Goal: Task Accomplishment & Management: Manage account settings

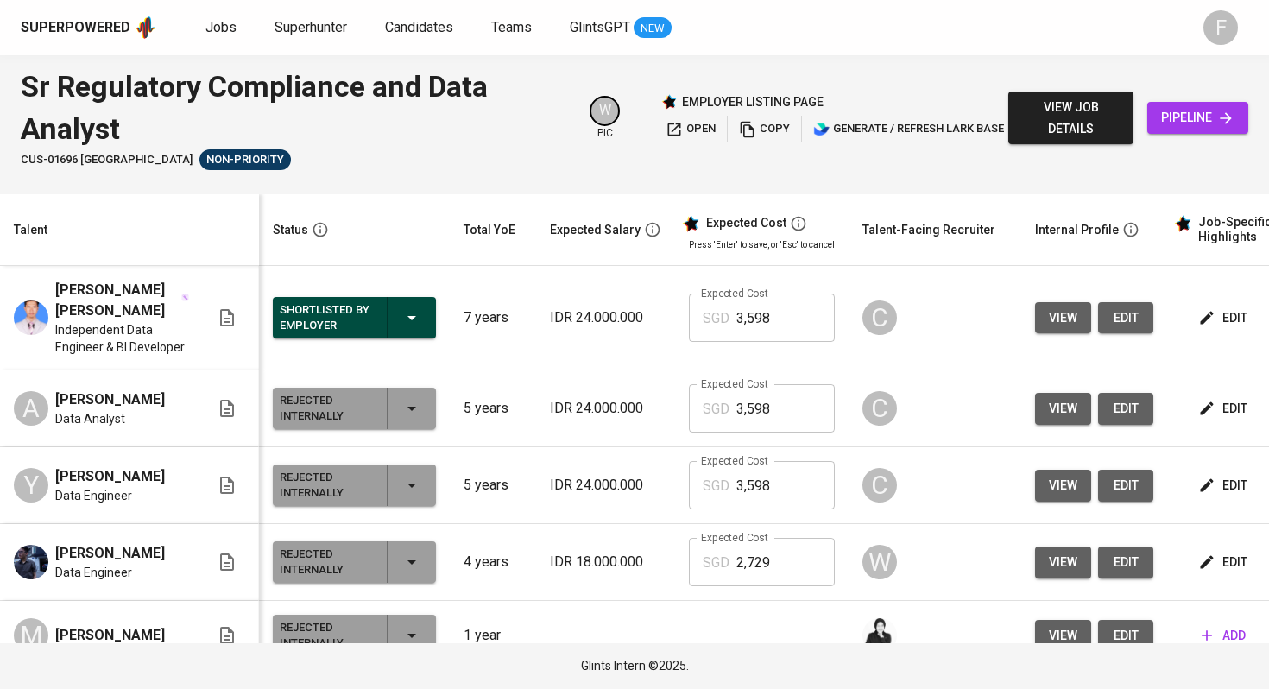
scroll to position [0, 221]
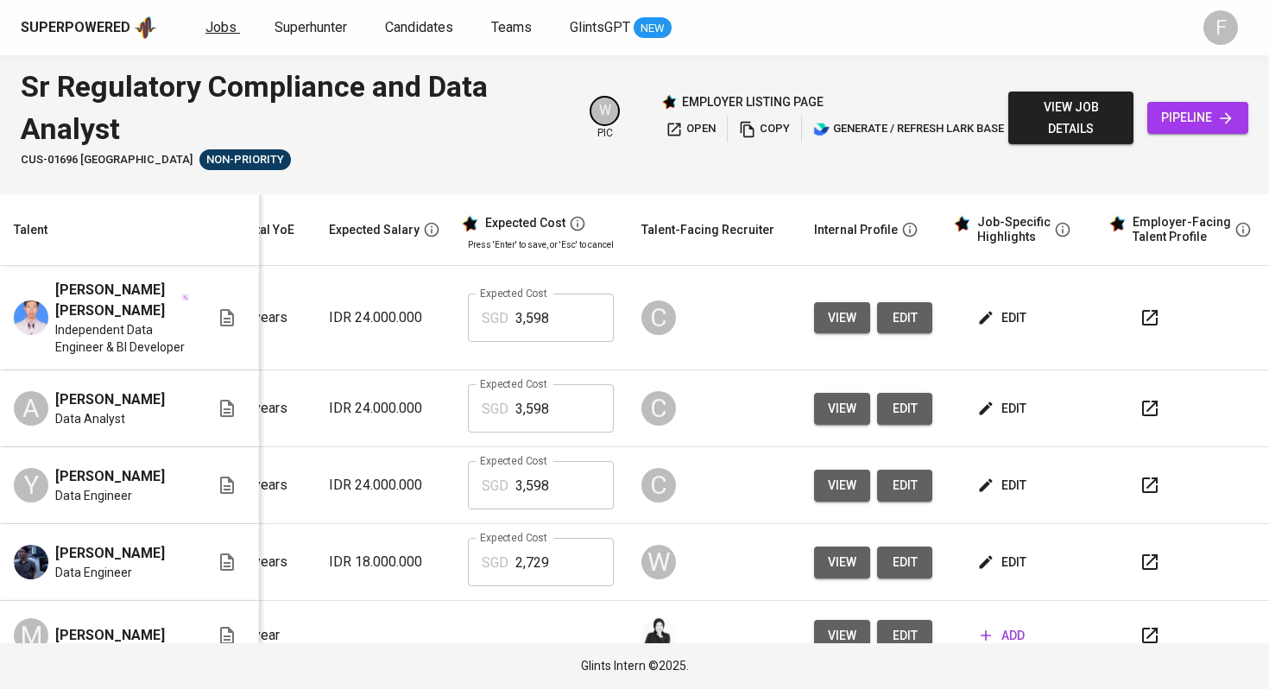
click at [212, 25] on span "Jobs" at bounding box center [220, 27] width 31 height 16
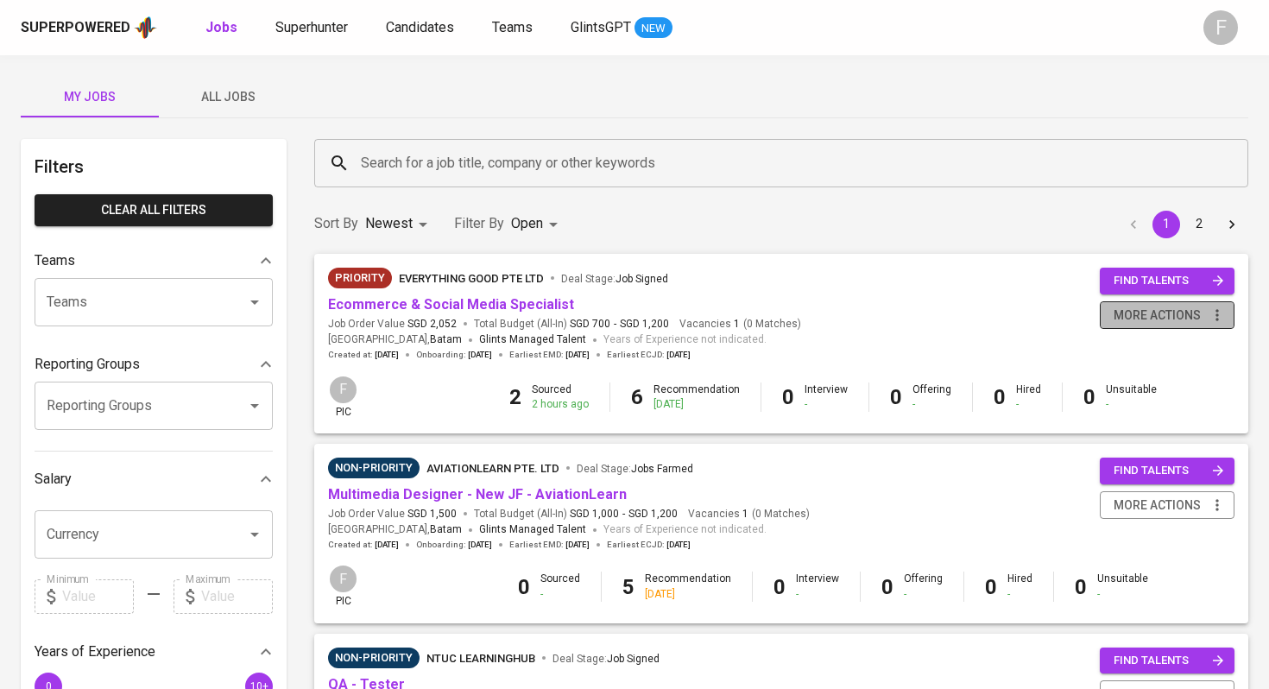
click at [1194, 314] on span "more actions" at bounding box center [1157, 316] width 87 height 22
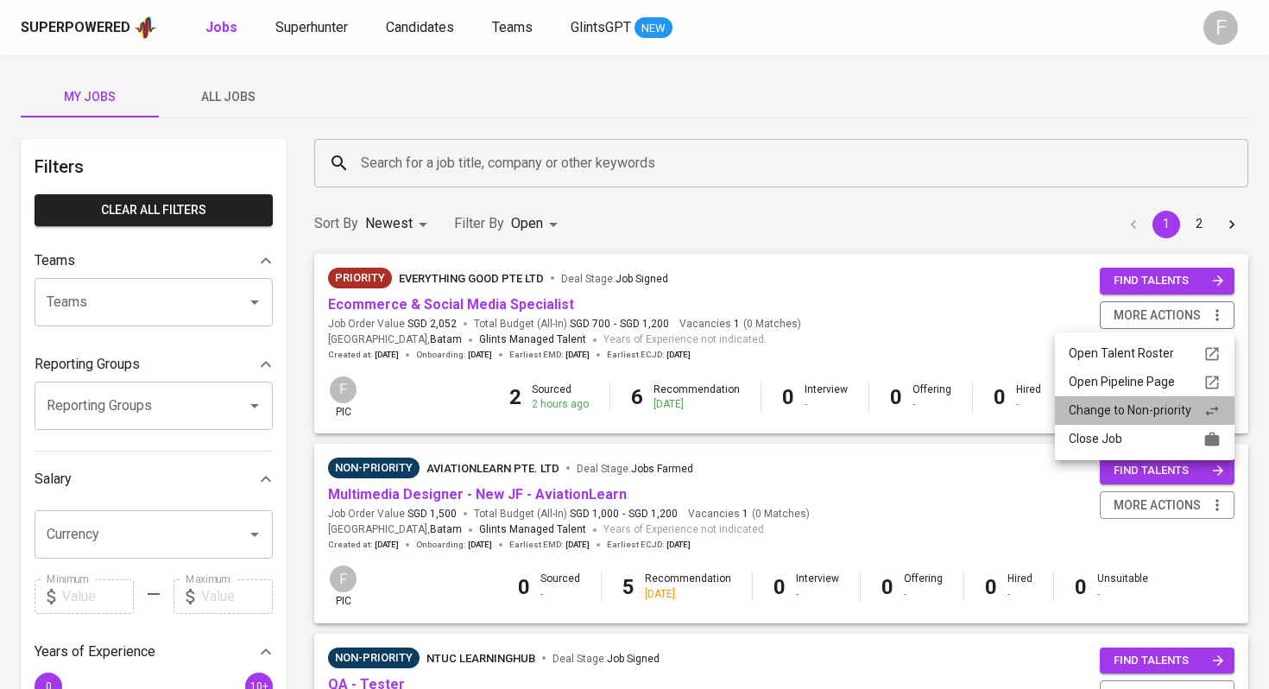
click at [1103, 417] on div "Change to Non-priority" at bounding box center [1145, 410] width 152 height 18
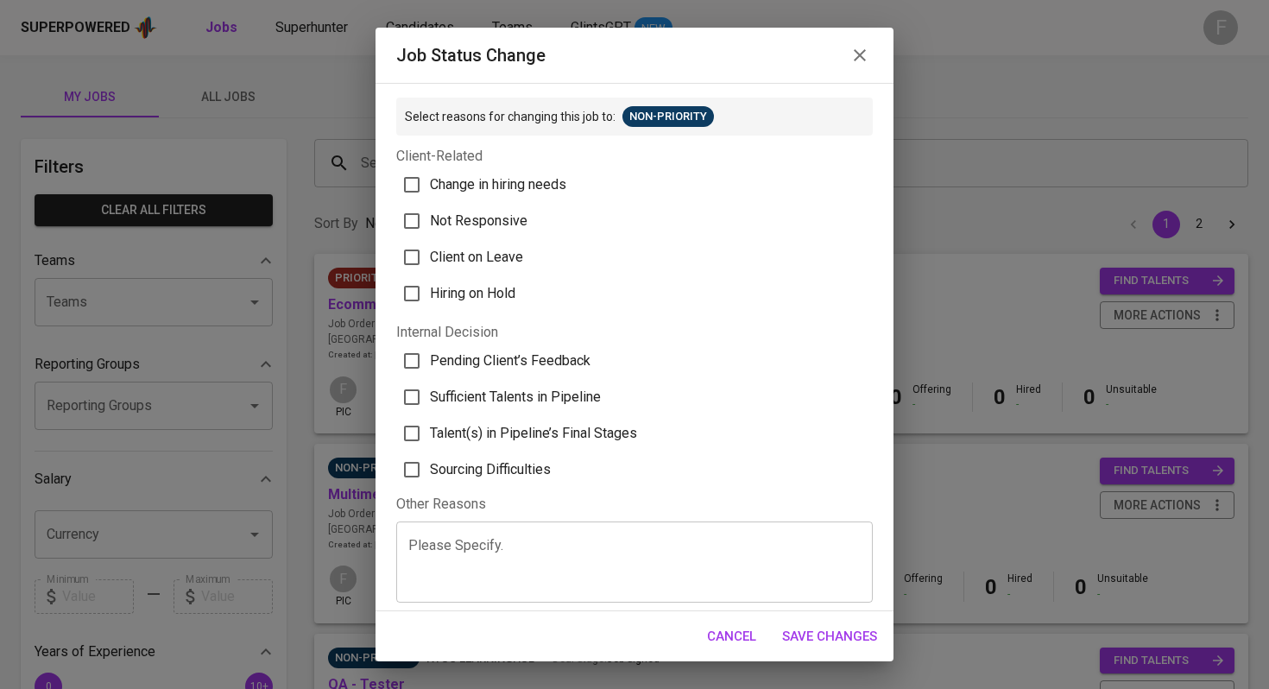
click at [483, 411] on label "Sufficient Talents in Pipeline" at bounding box center [623, 397] width 472 height 36
click at [430, 411] on input "Sufficient Talents in Pipeline" at bounding box center [412, 397] width 36 height 36
checkbox input "true"
click at [811, 641] on span "Save Changes" at bounding box center [829, 636] width 95 height 22
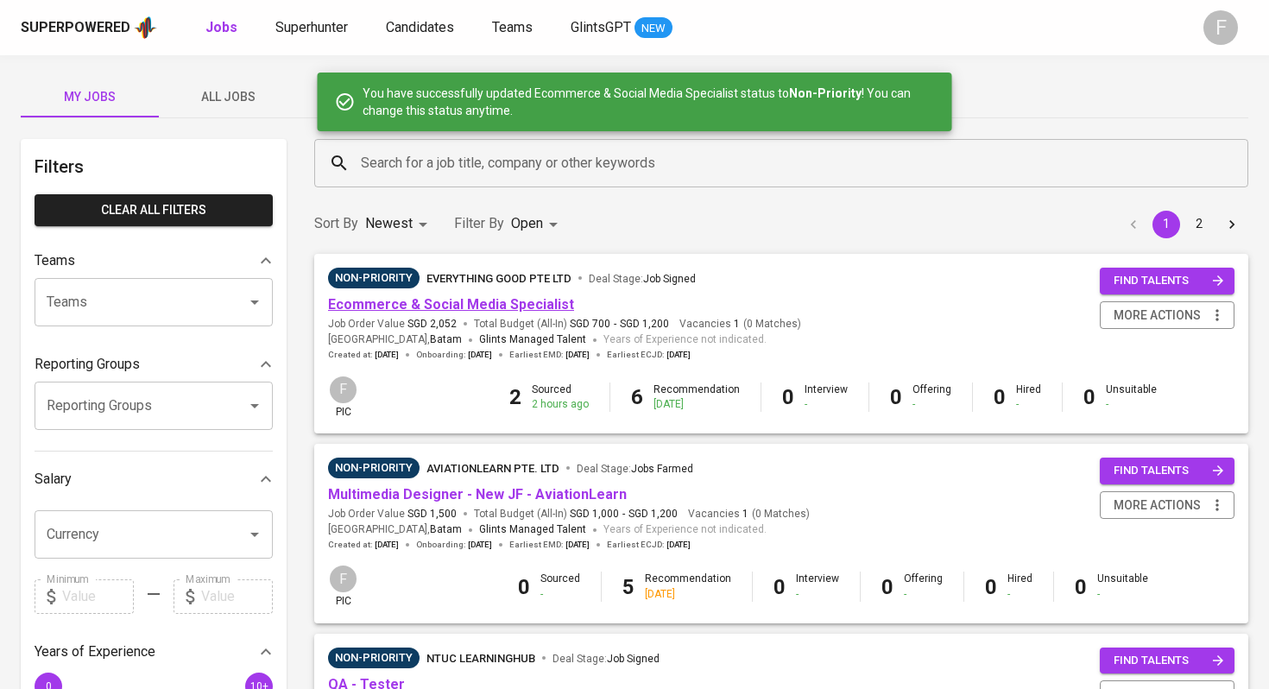
click at [385, 302] on link "Ecommerce & Social Media Specialist" at bounding box center [451, 304] width 246 height 16
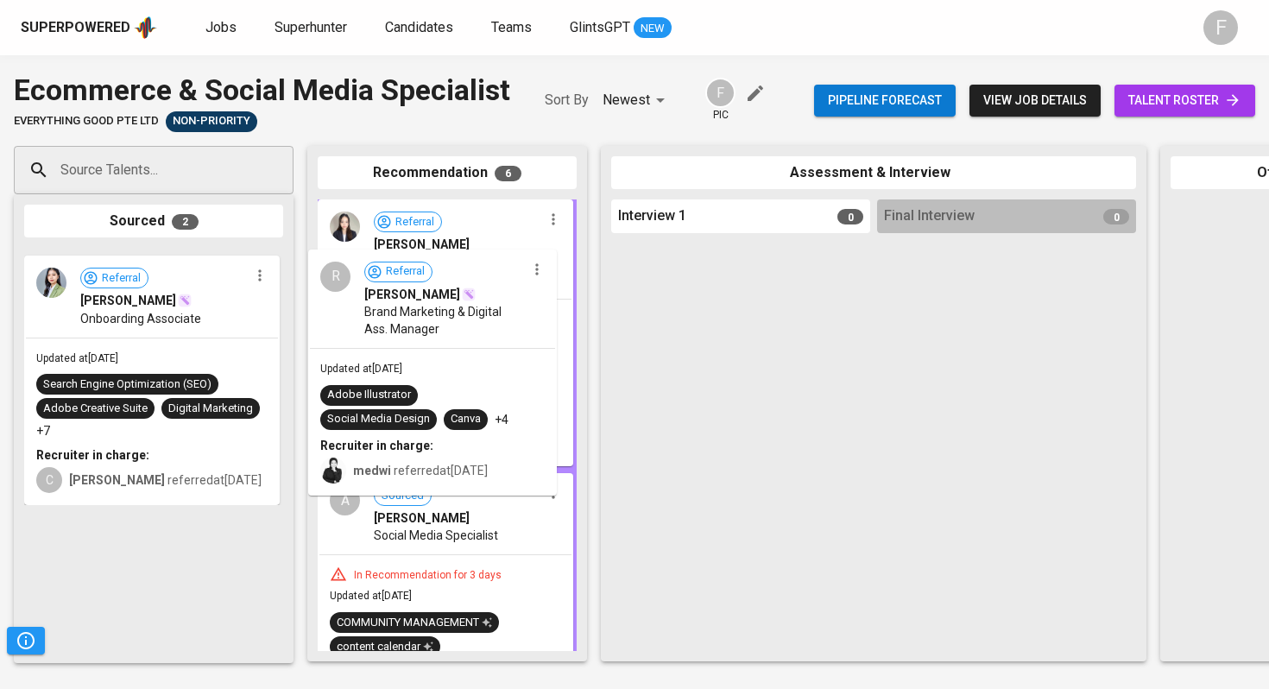
drag, startPoint x: 146, startPoint y: 334, endPoint x: 439, endPoint y: 335, distance: 292.7
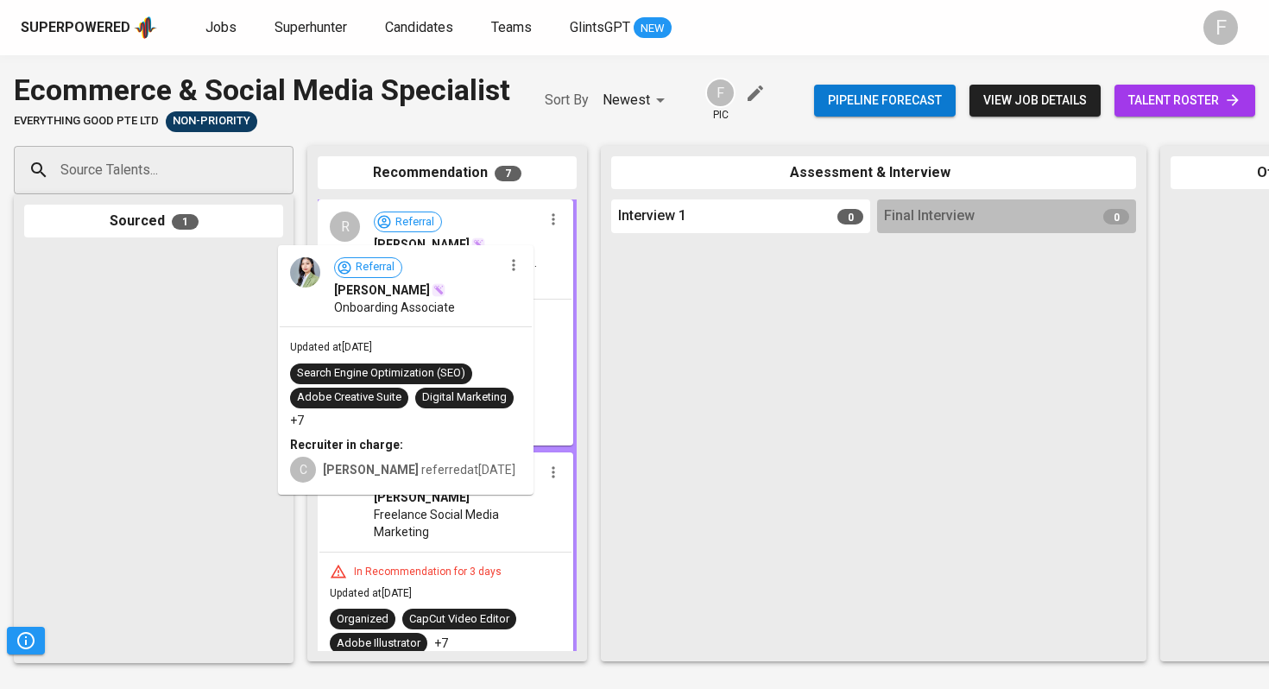
drag, startPoint x: 170, startPoint y: 342, endPoint x: 449, endPoint y: 338, distance: 278.9
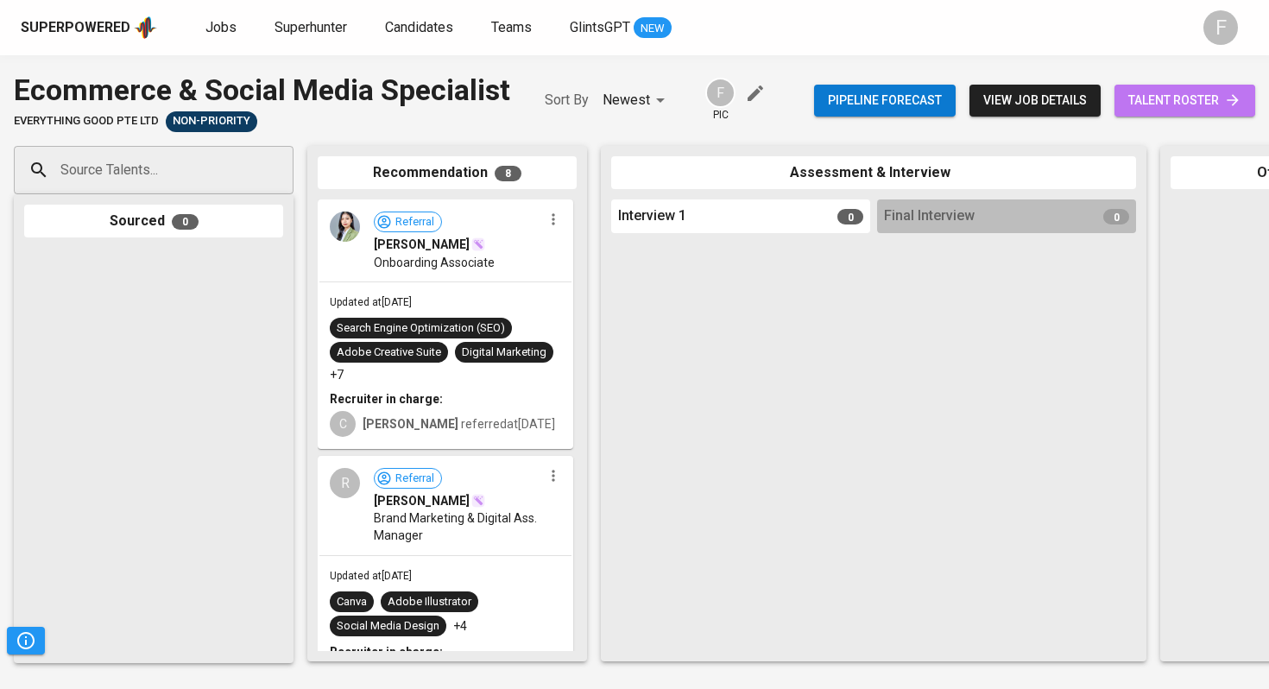
click at [1178, 96] on span "talent roster" at bounding box center [1184, 101] width 113 height 22
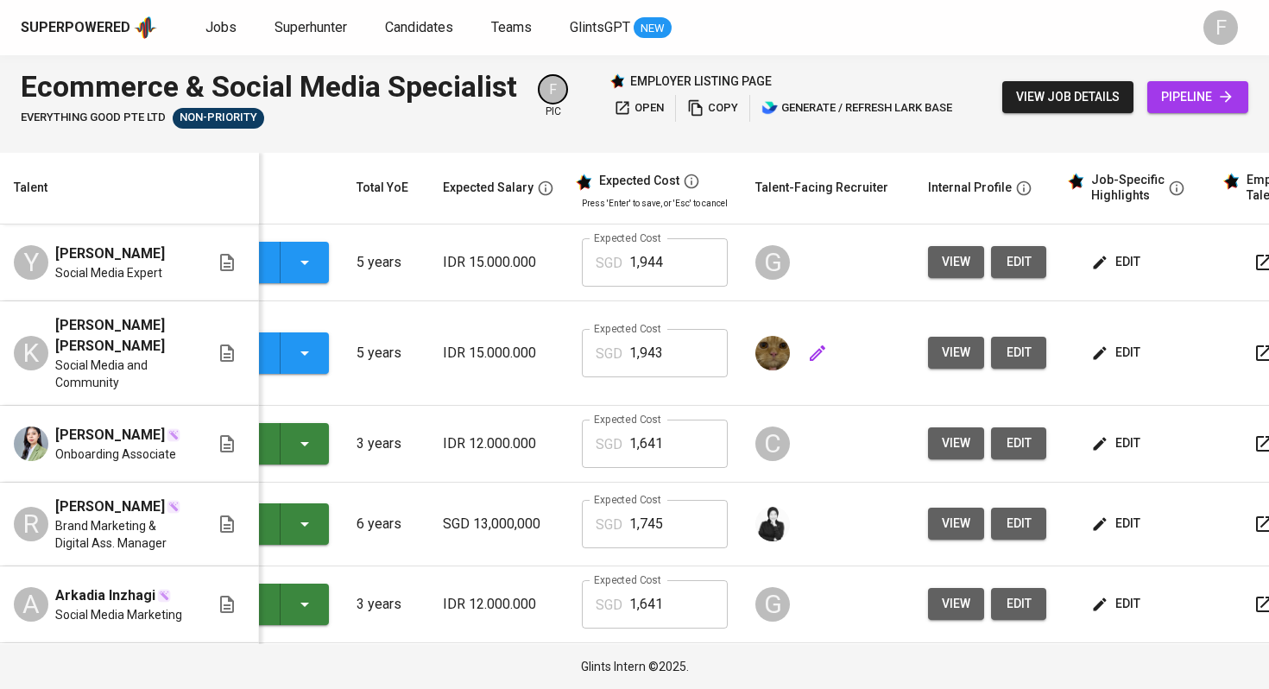
scroll to position [0, 209]
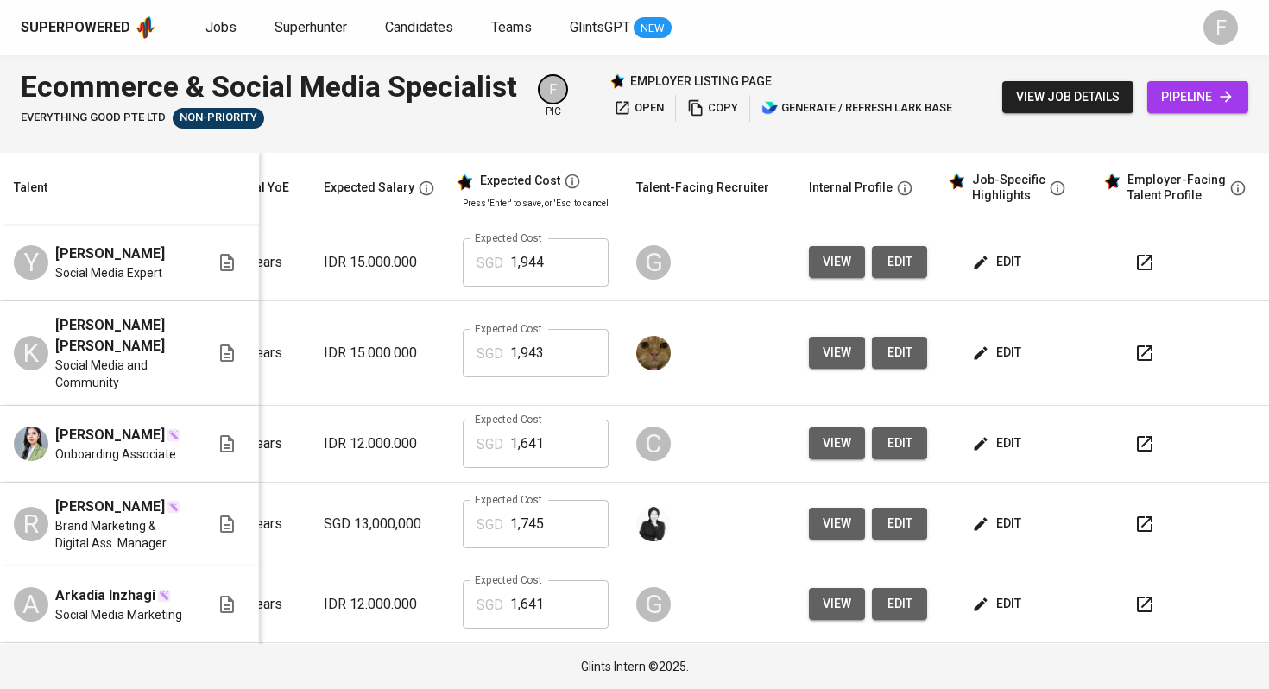
click at [1134, 361] on icon "button" at bounding box center [1144, 353] width 21 height 21
click at [983, 356] on span "edit" at bounding box center [998, 353] width 46 height 22
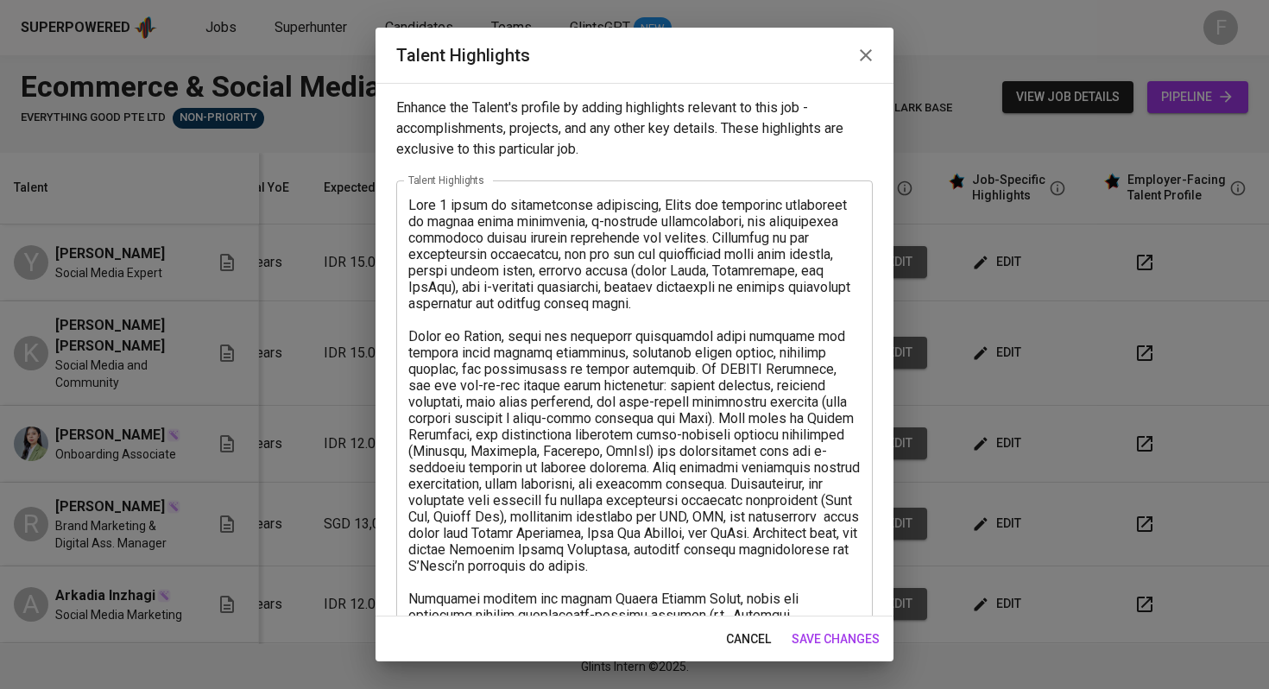
scroll to position [480, 0]
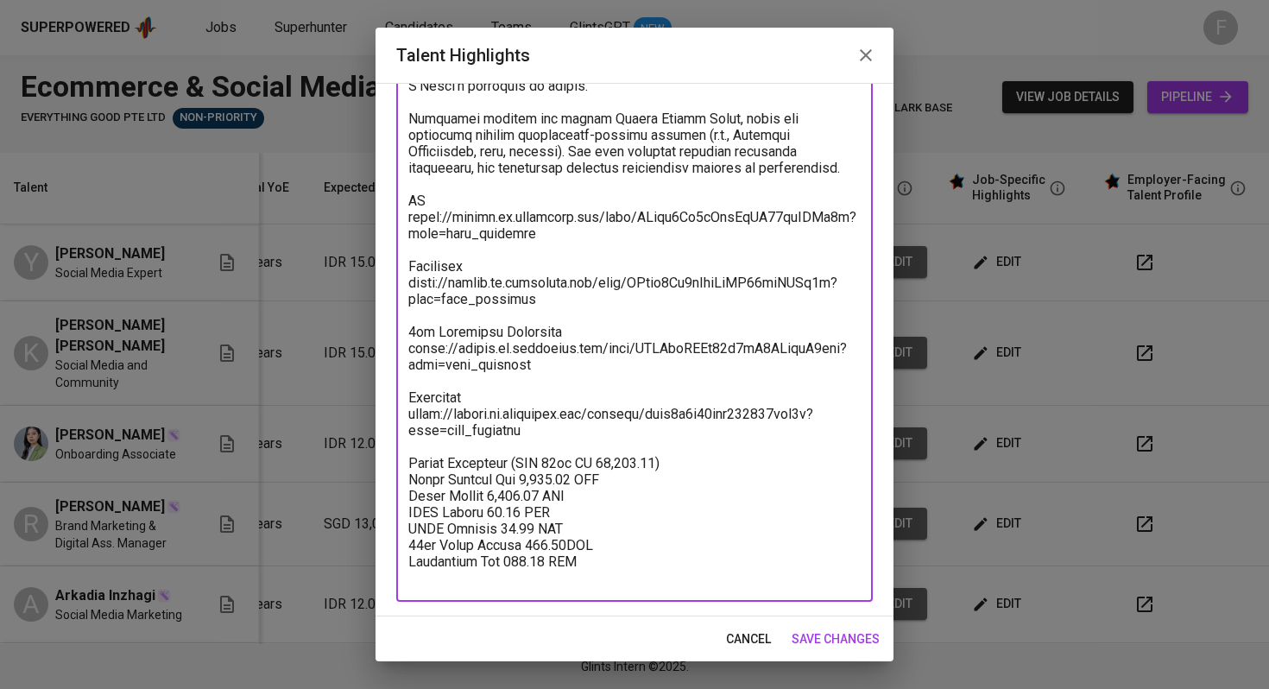
drag, startPoint x: 701, startPoint y: 476, endPoint x: 520, endPoint y: 478, distance: 181.3
click at [518, 478] on textarea at bounding box center [634, 151] width 452 height 869
drag, startPoint x: 553, startPoint y: 449, endPoint x: 401, endPoint y: 401, distance: 159.4
click at [401, 401] on div "x Talent Highlights" at bounding box center [634, 150] width 477 height 901
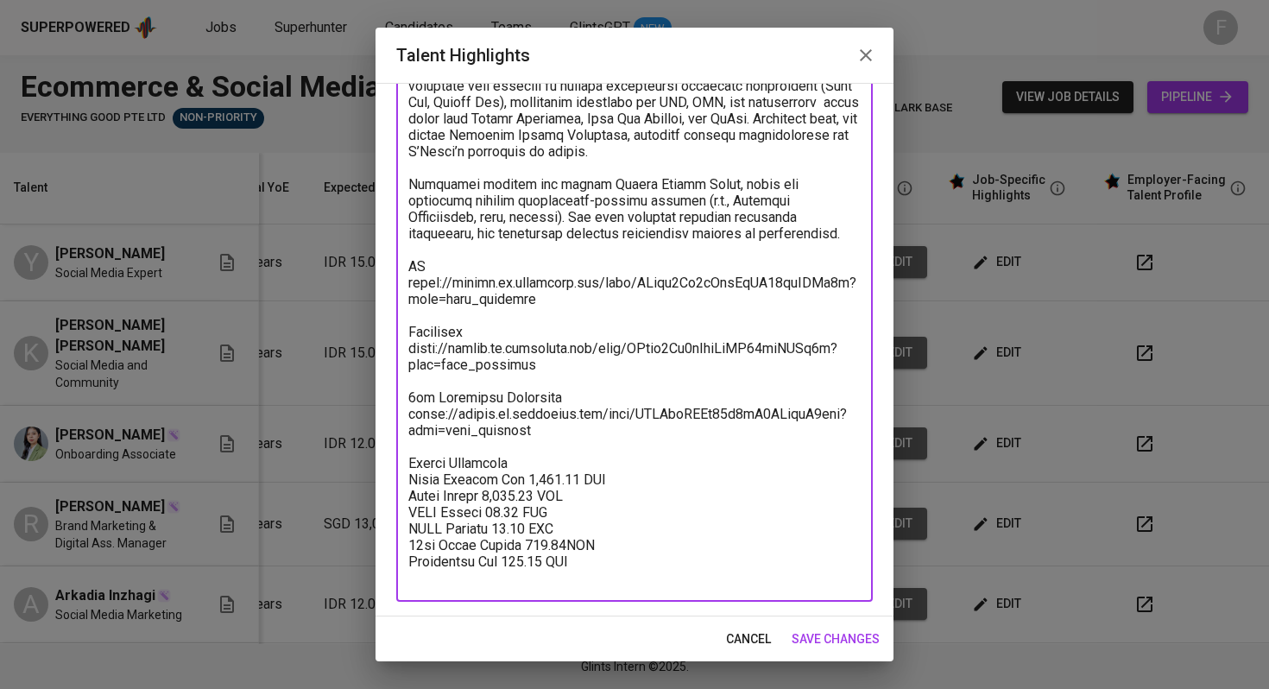
scroll to position [414, 0]
type textarea "With 5 years of professional experience, [PERSON_NAME] has extensive experience…"
click at [830, 640] on span "save changes" at bounding box center [836, 639] width 88 height 22
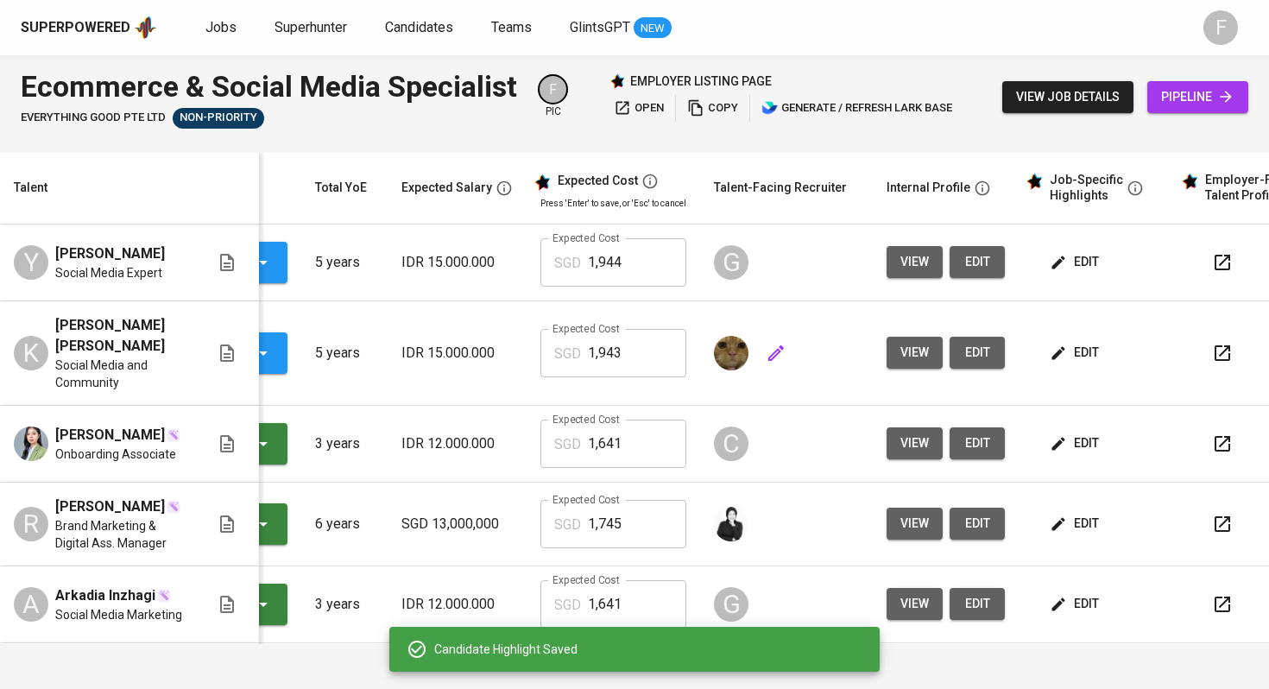
scroll to position [0, 0]
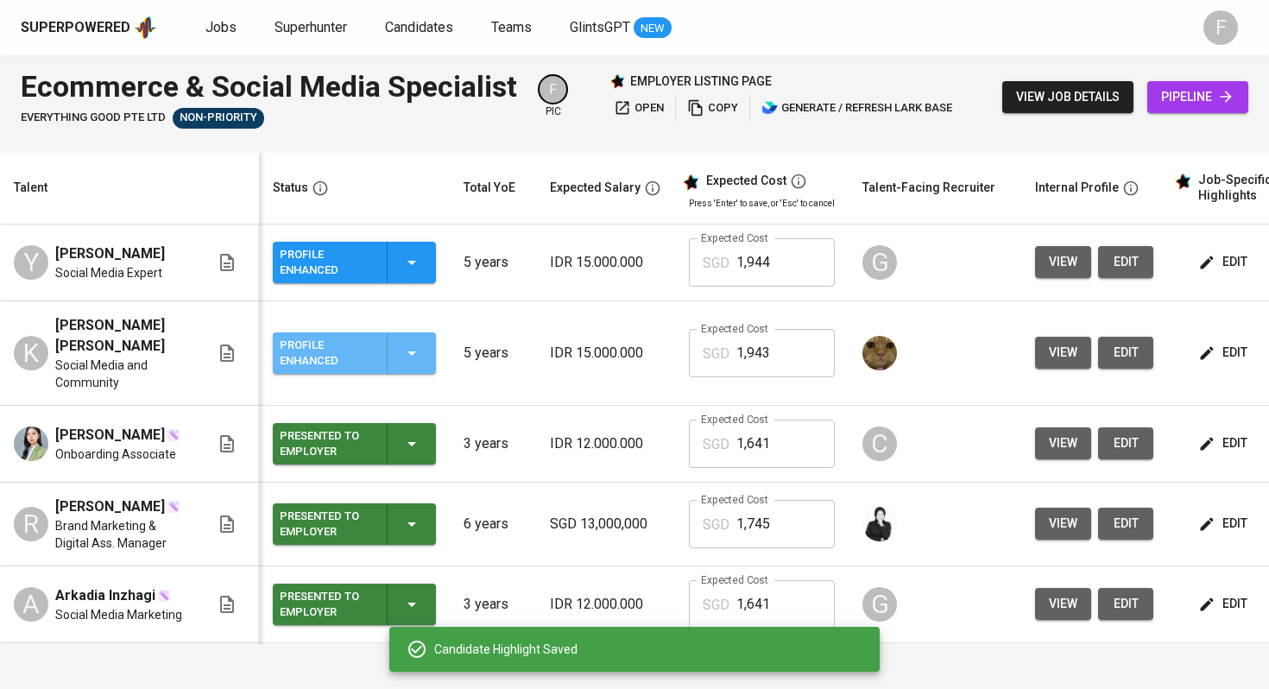
click at [399, 357] on div "Profile Enhanced" at bounding box center [354, 352] width 149 height 41
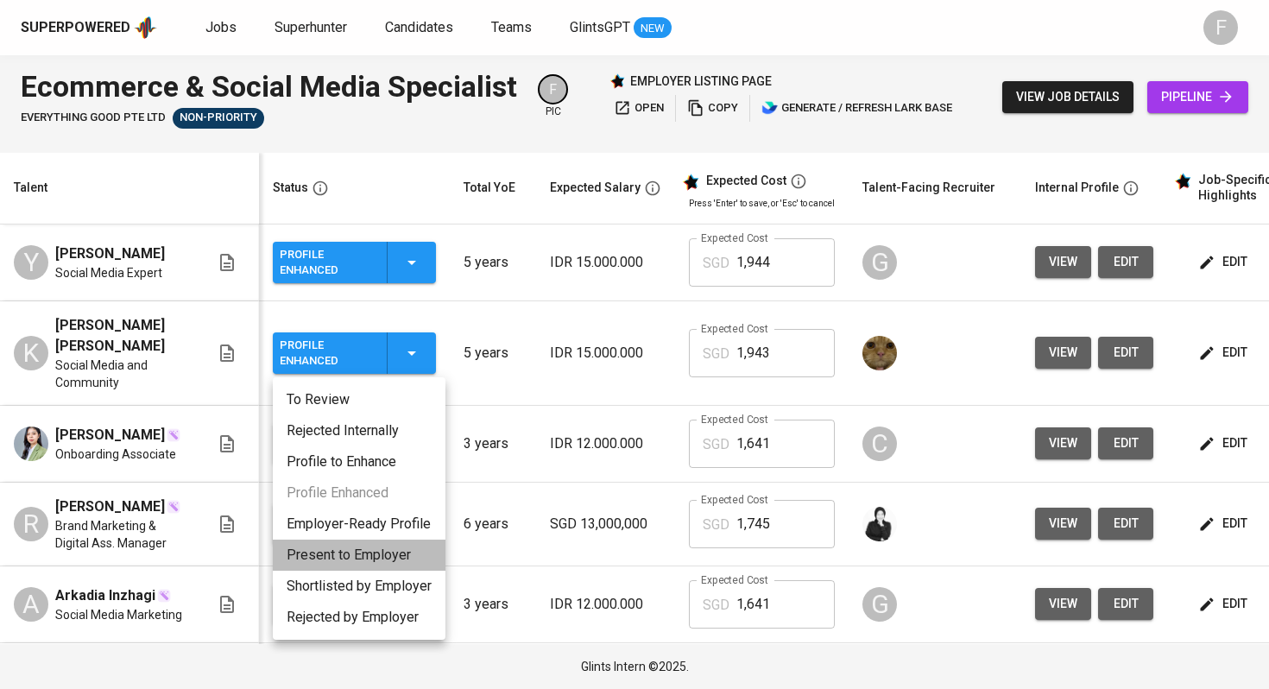
click at [374, 548] on li "Present to Employer" at bounding box center [359, 555] width 173 height 31
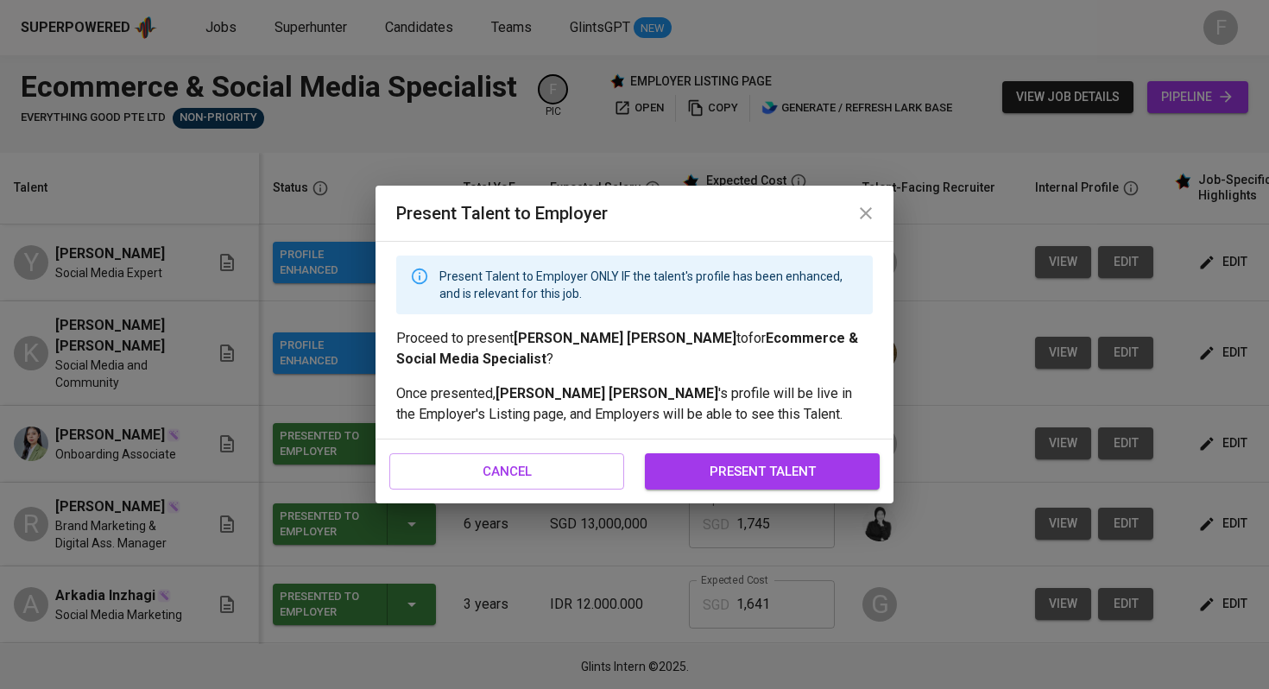
click at [743, 469] on span "present talent" at bounding box center [762, 471] width 197 height 22
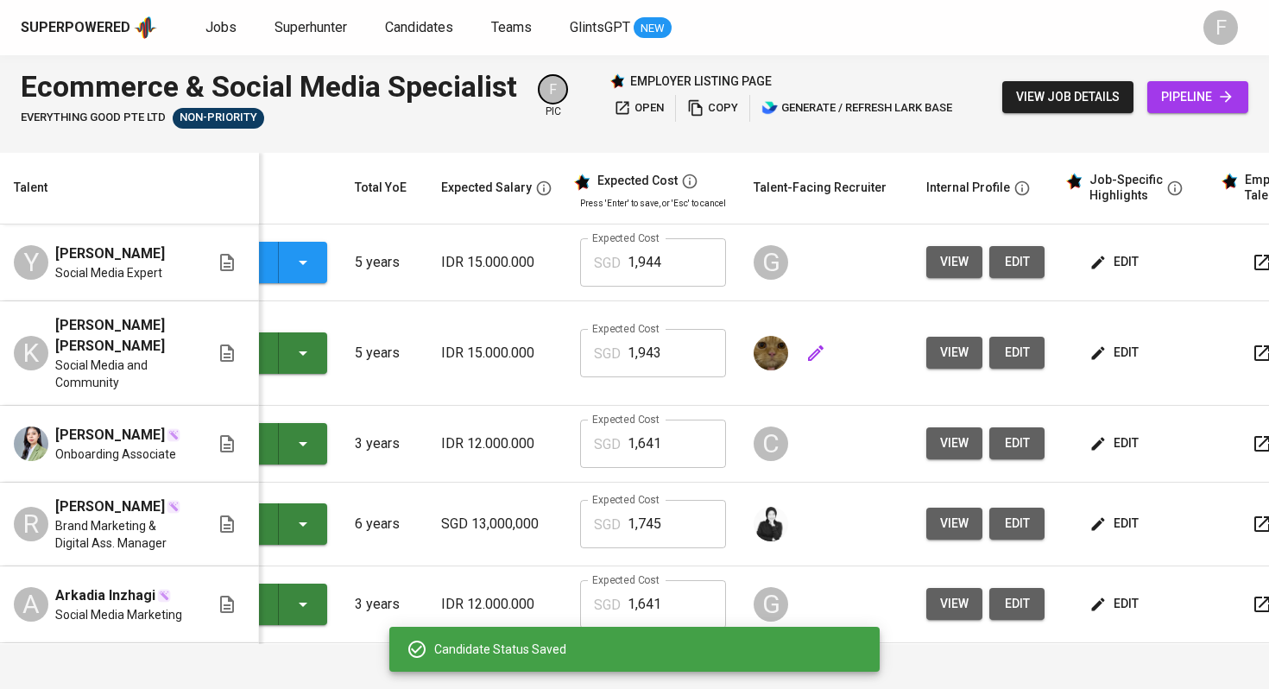
scroll to position [0, 221]
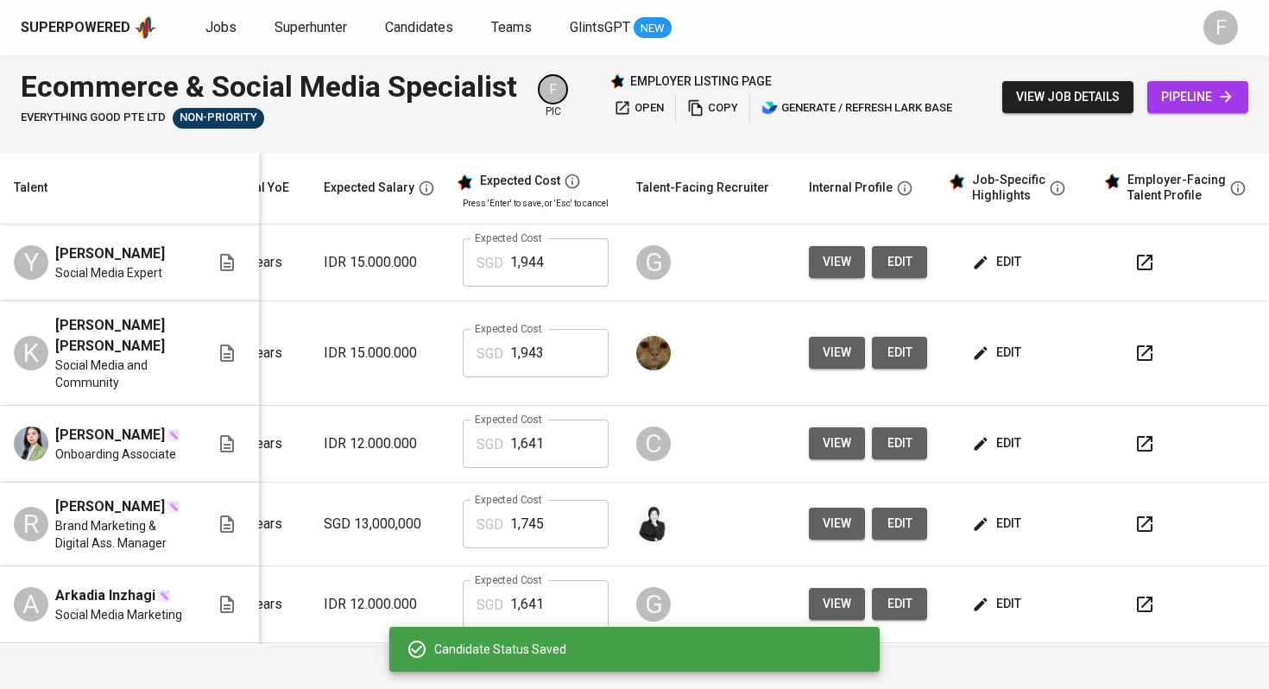
click at [1134, 262] on icon "button" at bounding box center [1144, 262] width 21 height 21
